Goal: Task Accomplishment & Management: Complete application form

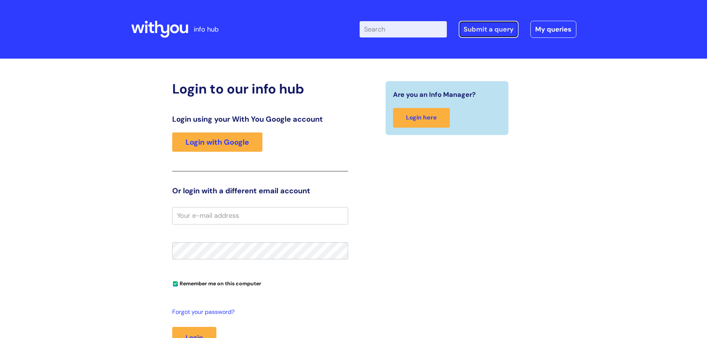
click at [504, 32] on link "Submit a query" at bounding box center [489, 29] width 60 height 17
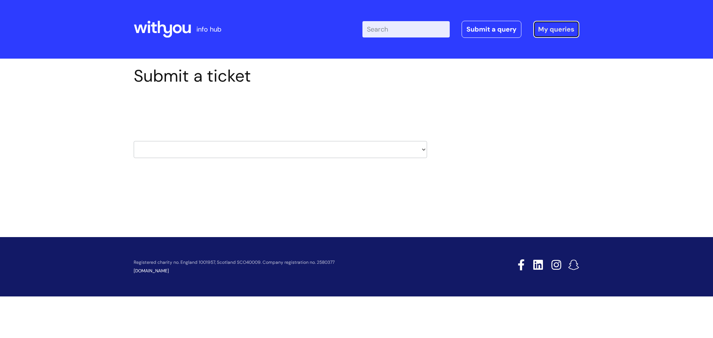
click at [565, 27] on link "My queries" at bounding box center [556, 29] width 46 height 17
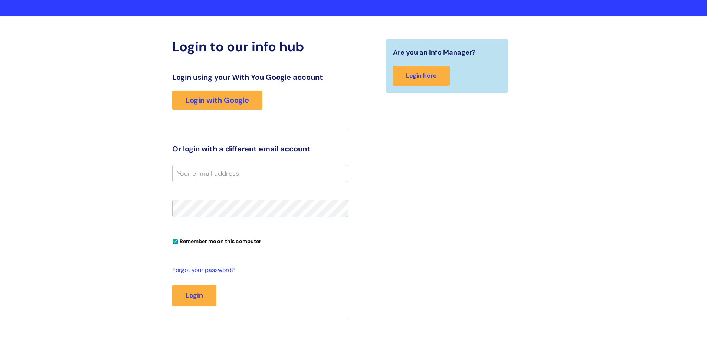
scroll to position [74, 0]
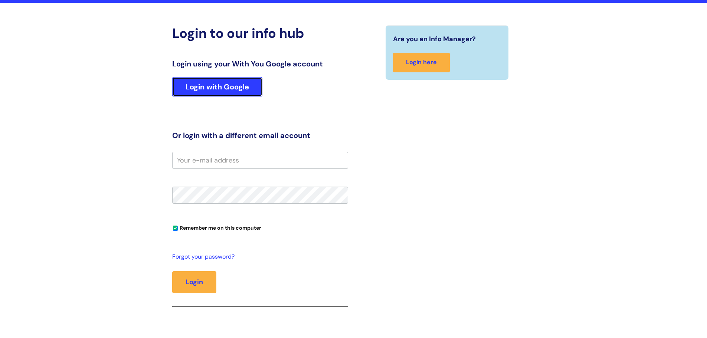
click at [236, 94] on link "Login with Google" at bounding box center [217, 86] width 90 height 19
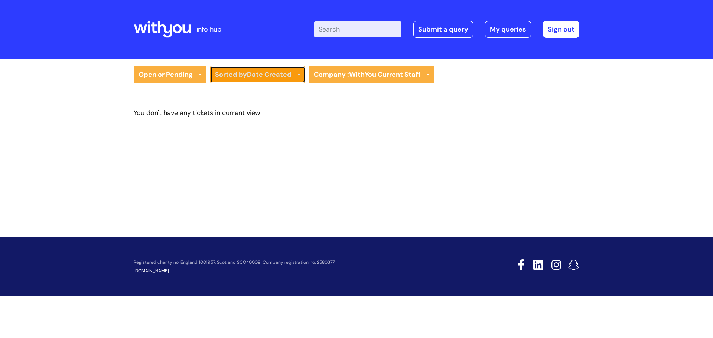
click at [259, 76] on b "Date Created" at bounding box center [269, 74] width 45 height 9
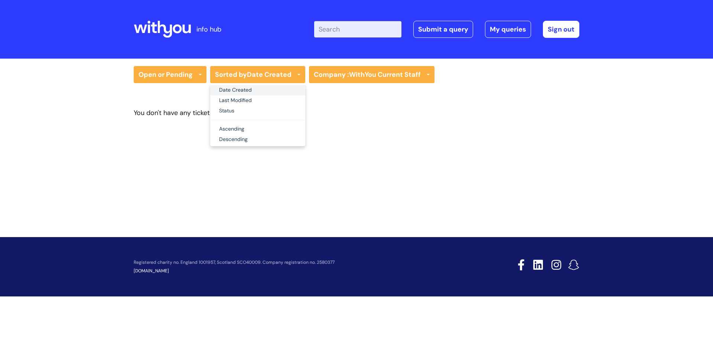
click at [261, 90] on link "Date Created" at bounding box center [257, 90] width 95 height 10
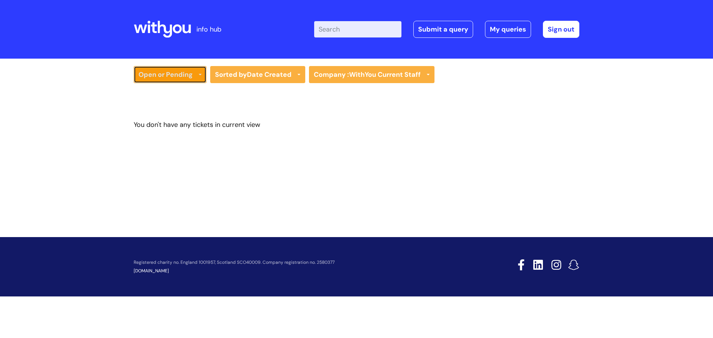
click at [171, 79] on link "Open or Pending" at bounding box center [170, 74] width 73 height 17
click at [179, 112] on link "Resolved or Closed" at bounding box center [170, 111] width 73 height 10
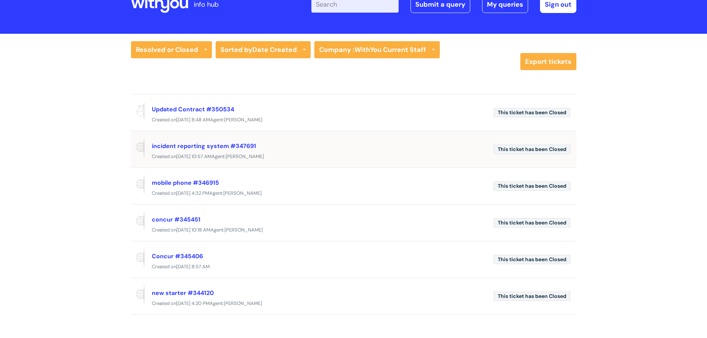
scroll to position [37, 0]
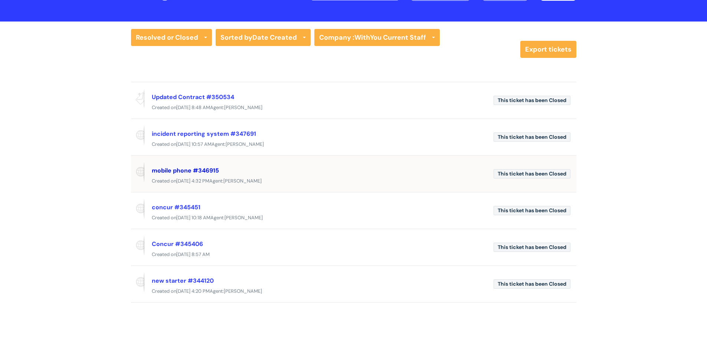
click at [173, 171] on link "mobile phone #346915" at bounding box center [185, 171] width 67 height 8
click at [175, 171] on link "mobile phone #346915" at bounding box center [185, 171] width 67 height 8
click at [211, 172] on link "mobile phone #346915" at bounding box center [185, 171] width 67 height 8
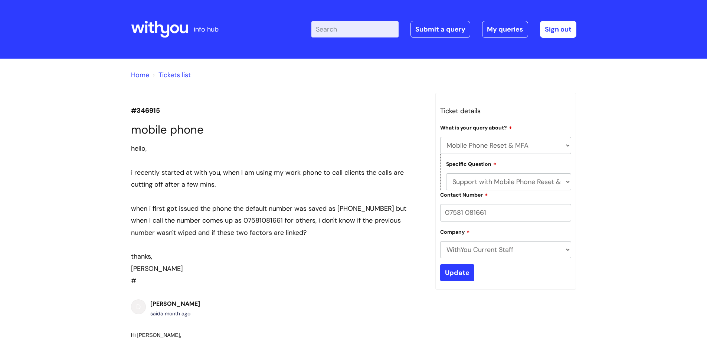
select select "Mobile Phone Reset & MFA"
select select "Support with Mobile Phone Reset & MFA"
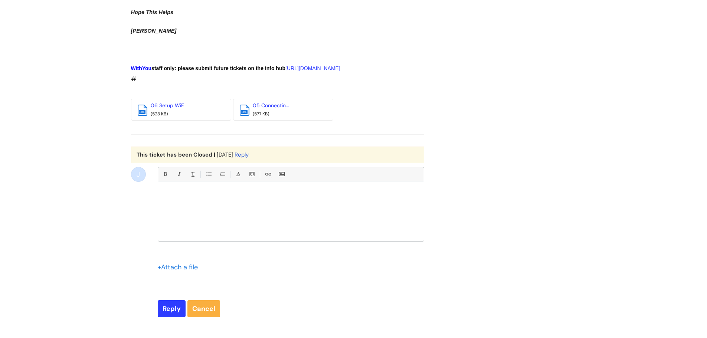
scroll to position [850, 0]
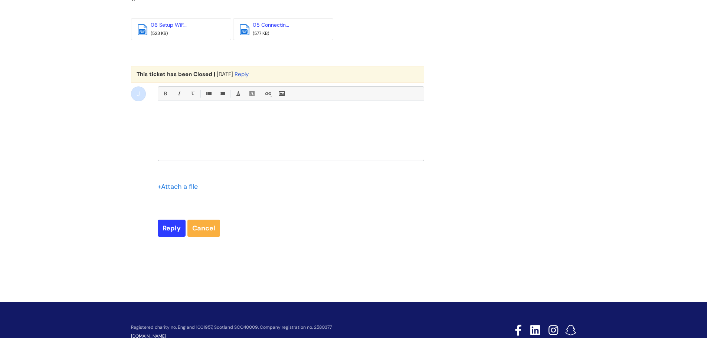
click at [233, 156] on div at bounding box center [291, 133] width 266 height 56
click at [199, 237] on link "Cancel" at bounding box center [203, 228] width 33 height 17
click at [201, 237] on link "Cancel" at bounding box center [203, 228] width 33 height 17
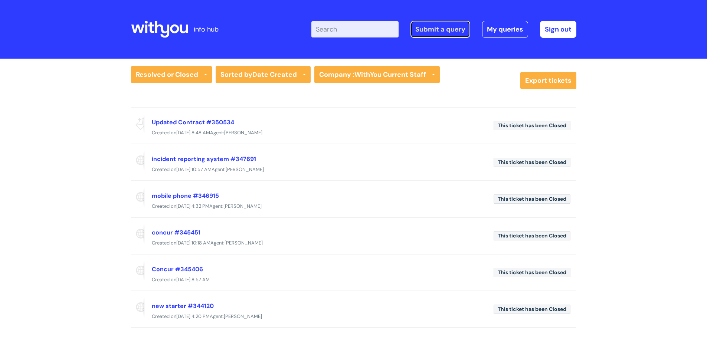
click at [429, 32] on link "Submit a query" at bounding box center [441, 29] width 60 height 17
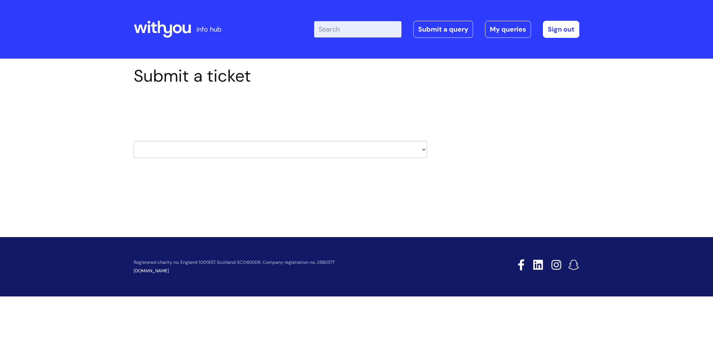
click at [250, 160] on div "Select issue type HR / People IT and Support Clinical Drug Alerts Finance Accou…" at bounding box center [280, 130] width 293 height 77
click at [249, 149] on select "HR / People IT and Support Clinical Drug Alerts Finance Accounts Data Support T…" at bounding box center [280, 149] width 293 height 17
select select "it_and_support"
click at [134, 141] on select "HR / People IT and Support Clinical Drug Alerts Finance Accounts Data Support T…" at bounding box center [280, 149] width 293 height 17
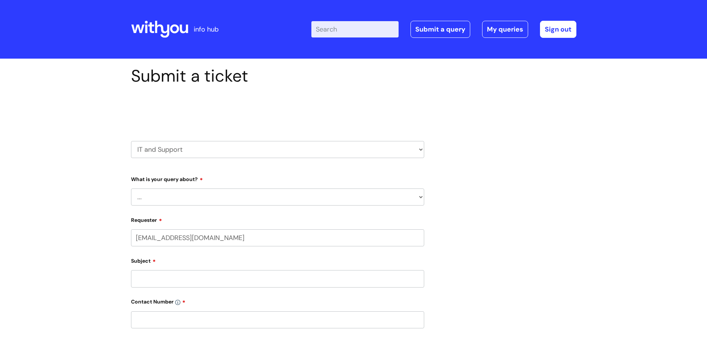
select select "80004418241"
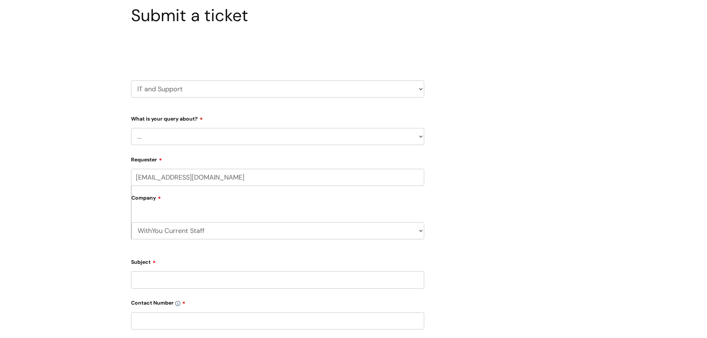
scroll to position [74, 0]
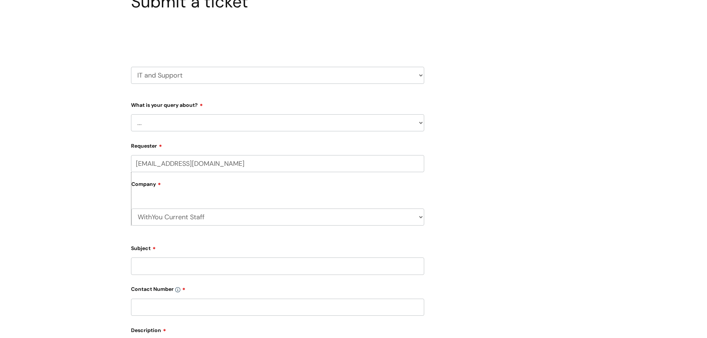
click at [178, 127] on select "... Mobile Phone Reset & MFA Accounts, Starters and Leavers IT Hardware issue I…" at bounding box center [277, 122] width 293 height 17
select select "Mobile Phone Reset & MFA"
click at [131, 114] on select "... Mobile Phone Reset & MFA Accounts, Starters and Leavers IT Hardware issue I…" at bounding box center [277, 122] width 293 height 17
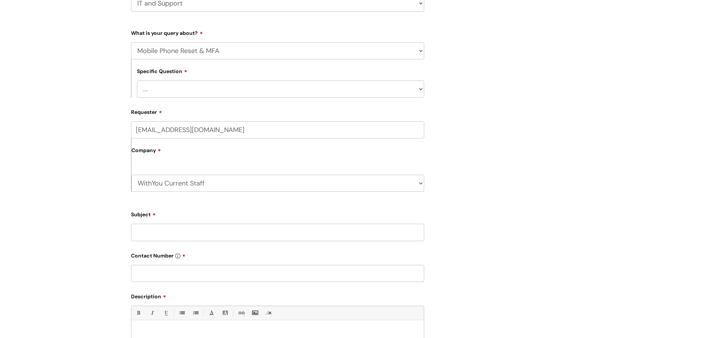
scroll to position [149, 0]
click at [190, 88] on select "... Support with Mobile Phone Reset & MFA" at bounding box center [280, 86] width 287 height 17
select select "Support with Mobile Phone Reset & MFA"
click at [137, 78] on select "... Support with Mobile Phone Reset & MFA" at bounding box center [280, 86] width 287 height 17
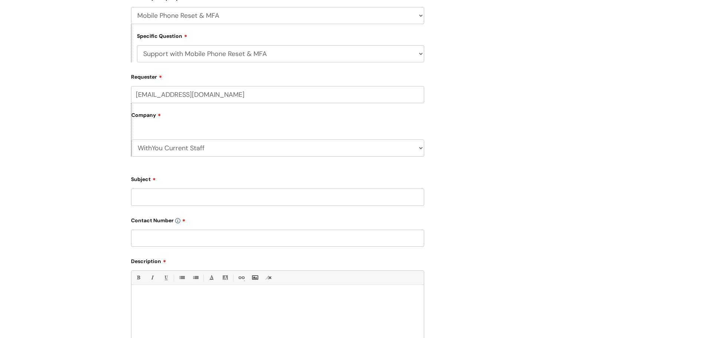
scroll to position [223, 0]
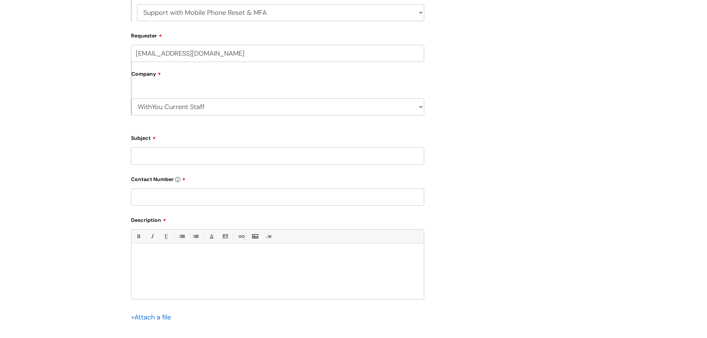
click at [179, 159] on input "Subject" at bounding box center [277, 155] width 293 height 17
type input "Phone"
click at [178, 200] on input "text" at bounding box center [277, 197] width 293 height 17
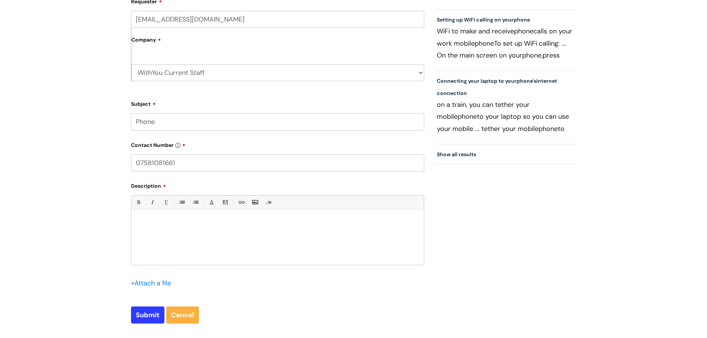
scroll to position [260, 0]
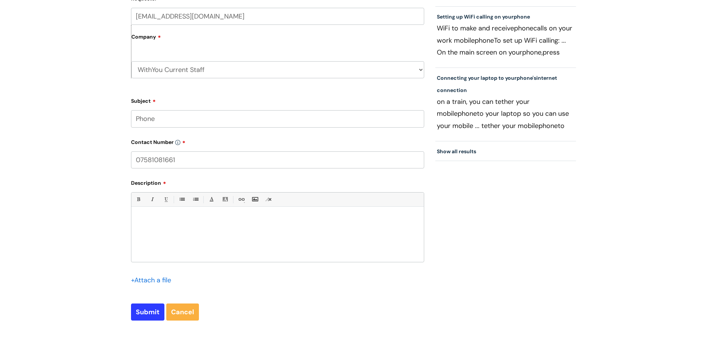
type input "07581081661"
click at [240, 226] on div at bounding box center [277, 236] width 293 height 51
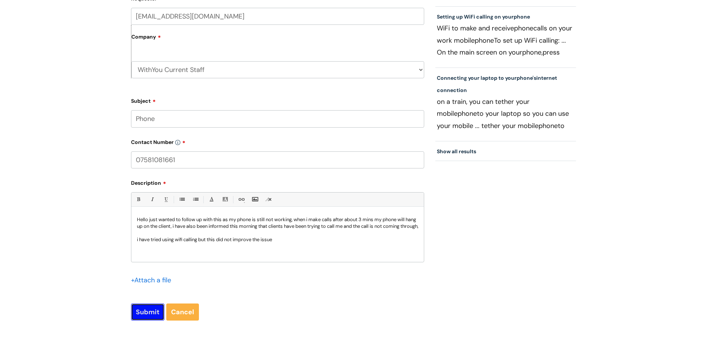
click at [151, 309] on input "Submit" at bounding box center [147, 312] width 33 height 17
type input "Please Wait..."
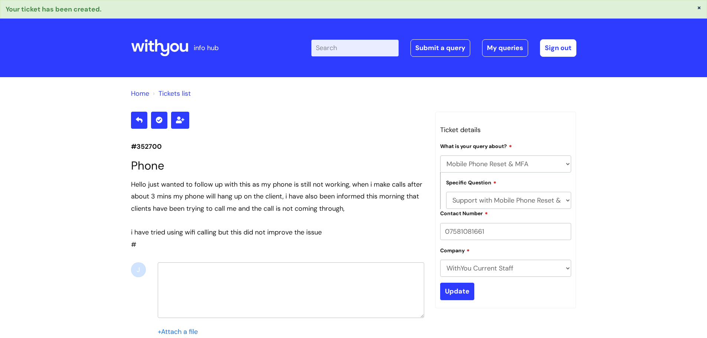
select select "Mobile Phone Reset & MFA"
select select "Support with Mobile Phone Reset & MFA"
